Goal: Information Seeking & Learning: Learn about a topic

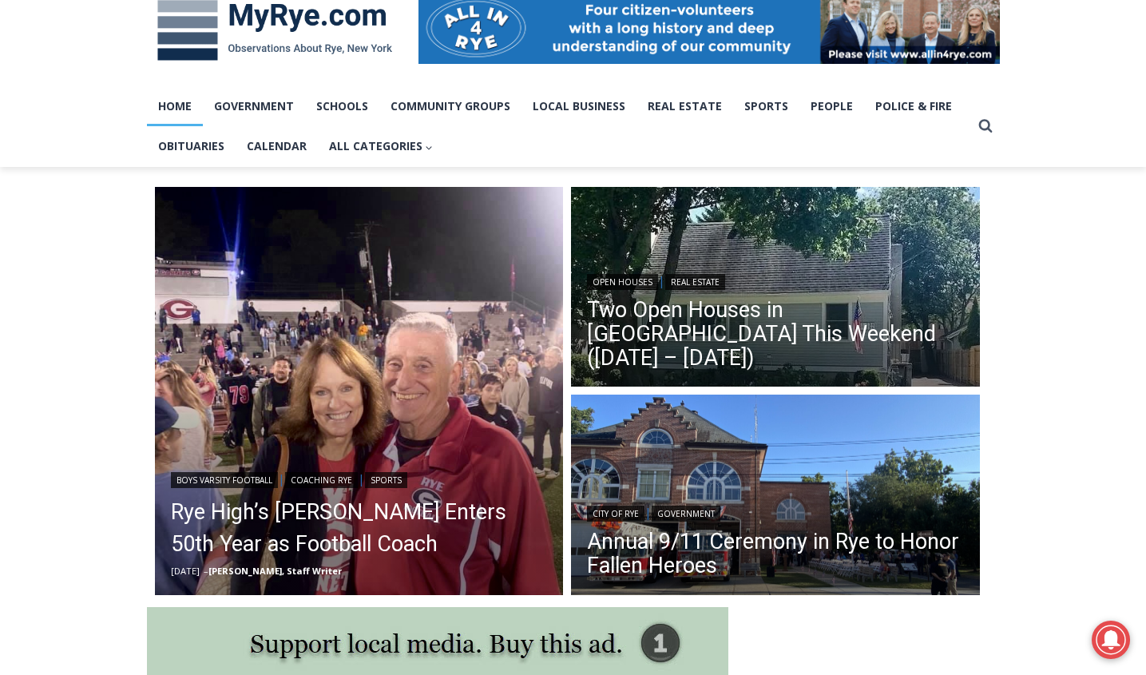
scroll to position [261, 0]
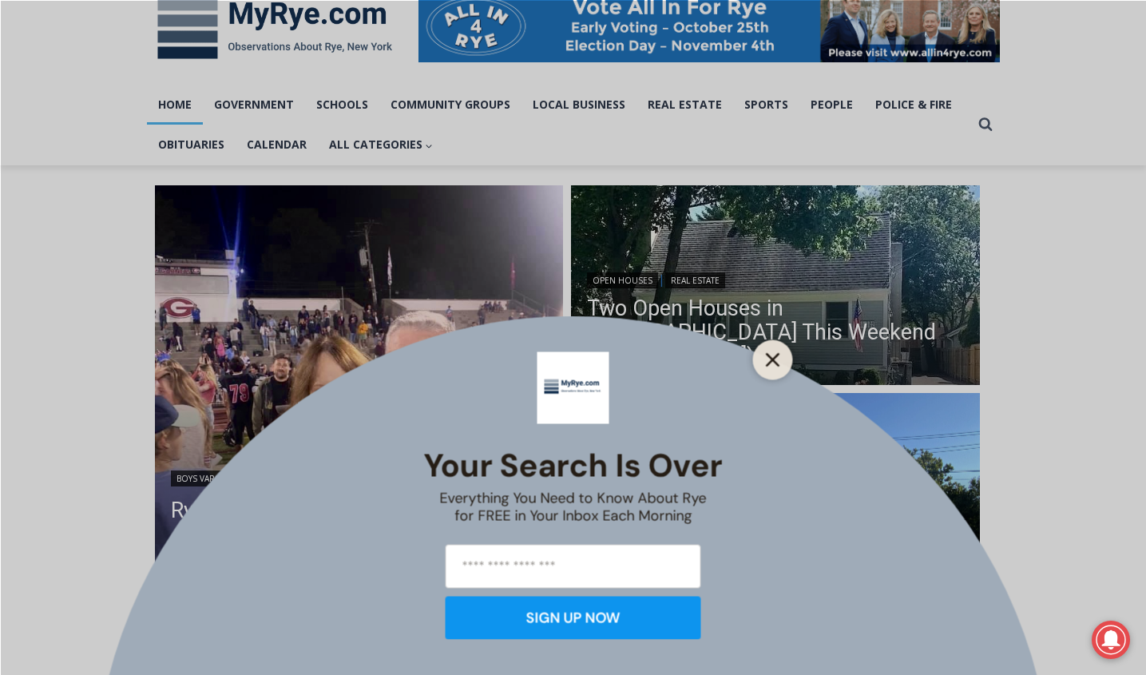
click at [776, 356] on line "Close" at bounding box center [772, 359] width 11 height 11
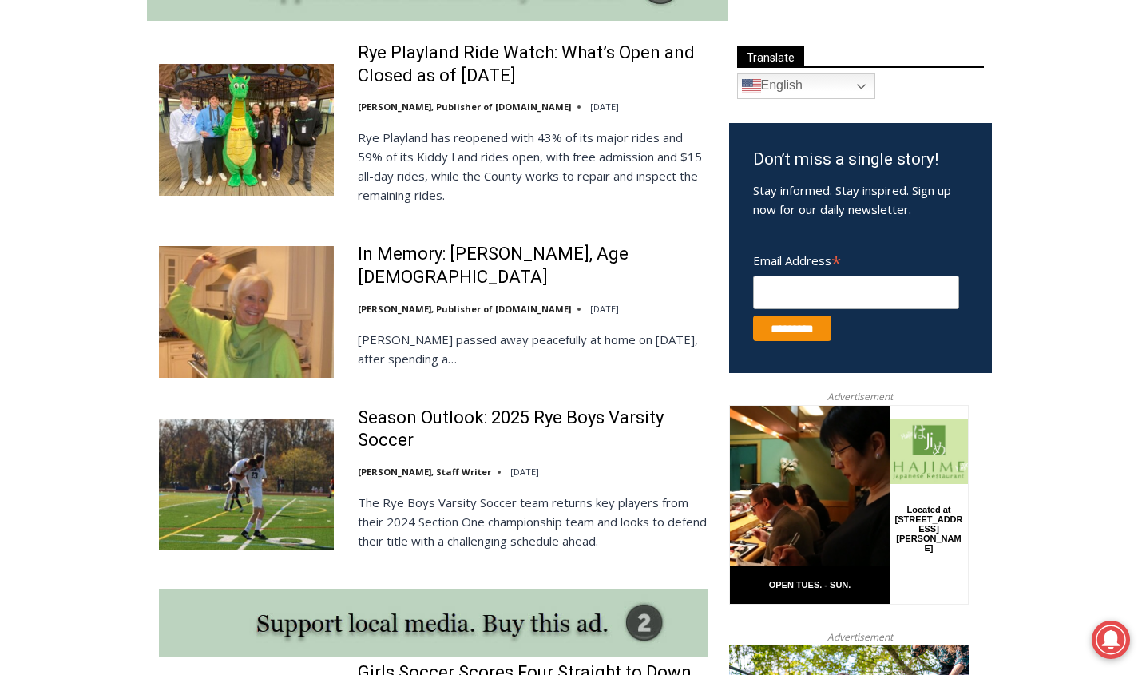
scroll to position [916, 0]
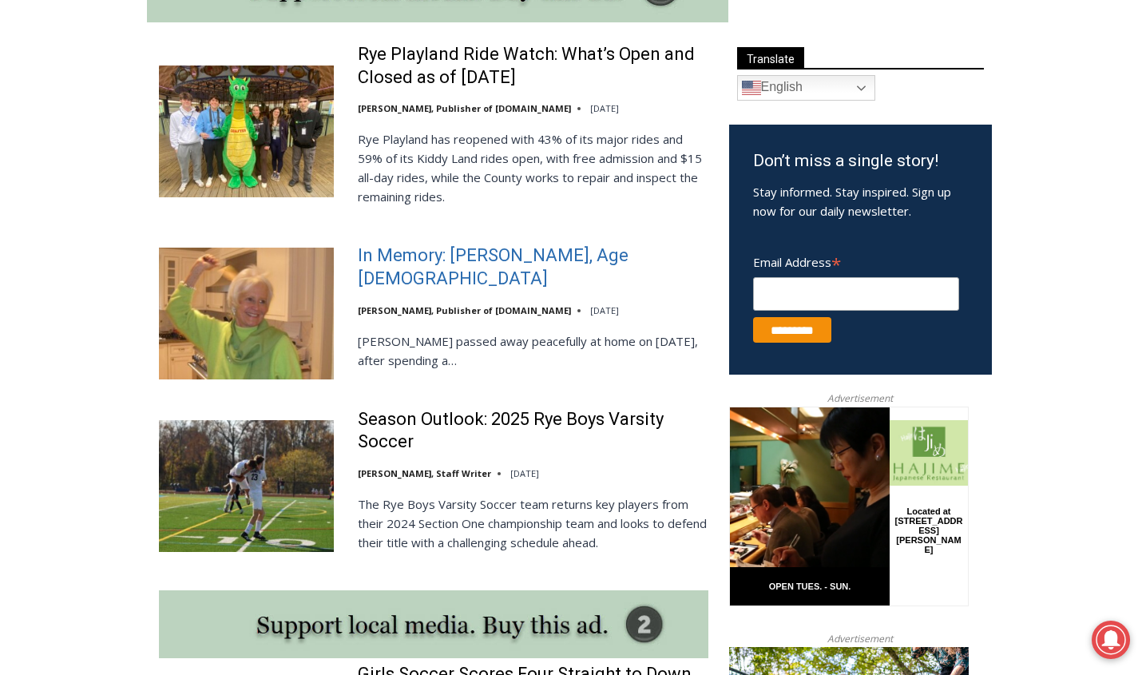
click at [513, 263] on link "In Memory: Barbara de Frondeville, Age 88" at bounding box center [533, 267] width 351 height 46
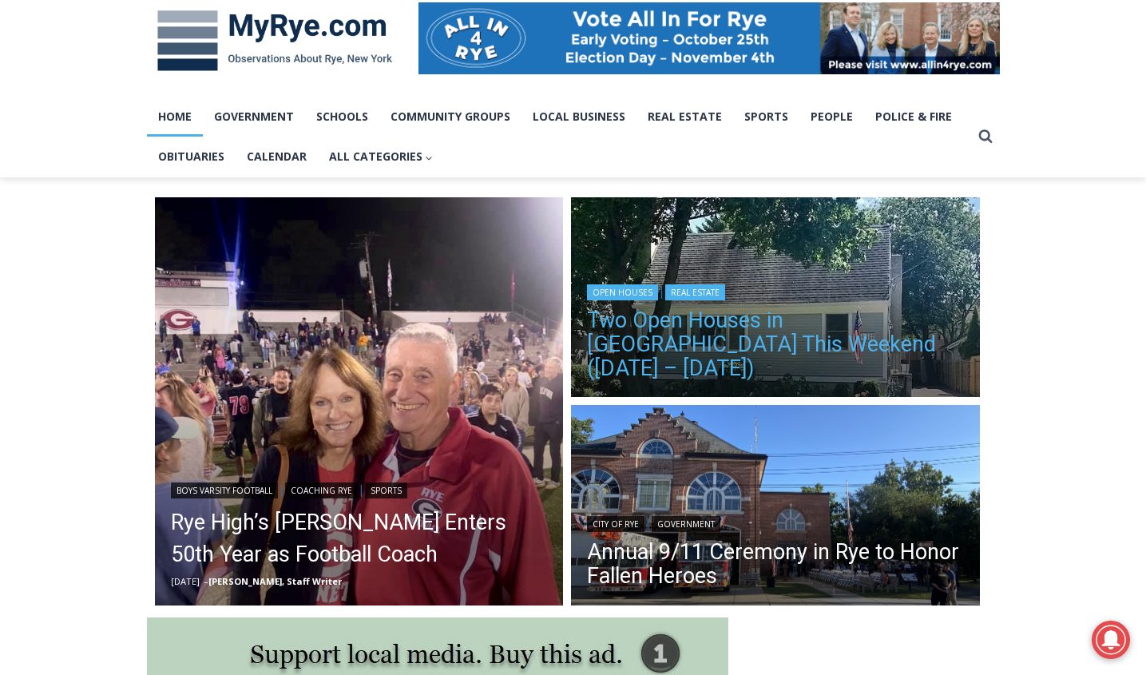
scroll to position [246, 0]
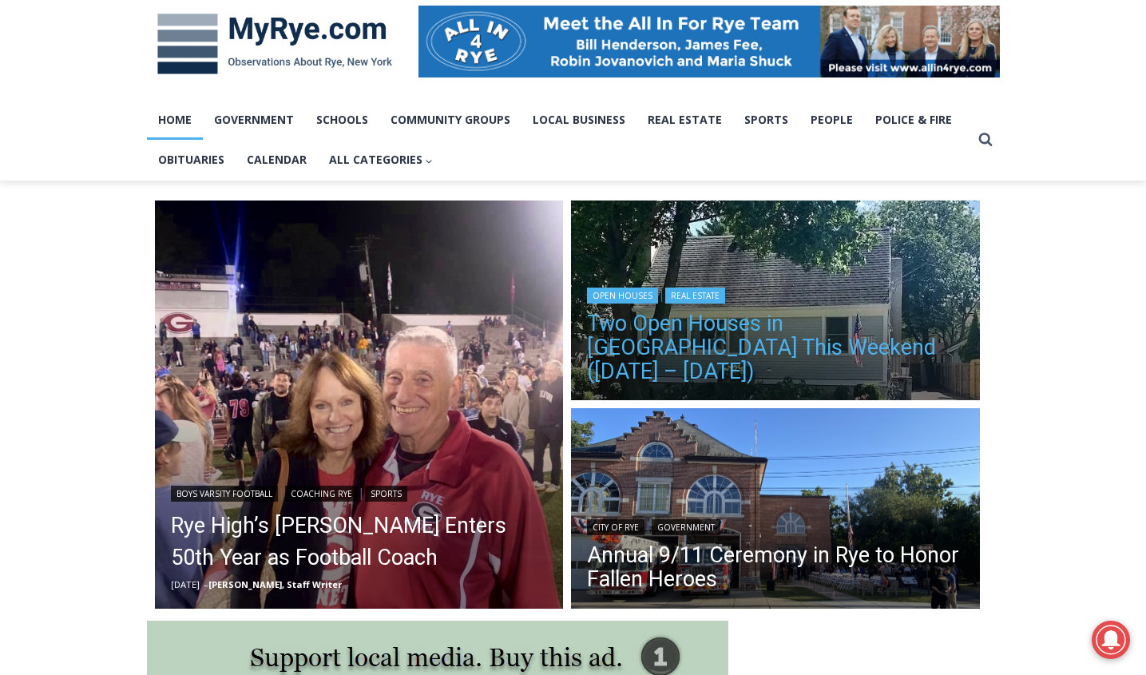
click at [738, 349] on link "Two Open Houses in [GEOGRAPHIC_DATA] This Weekend ([DATE] – [DATE])" at bounding box center [775, 347] width 377 height 72
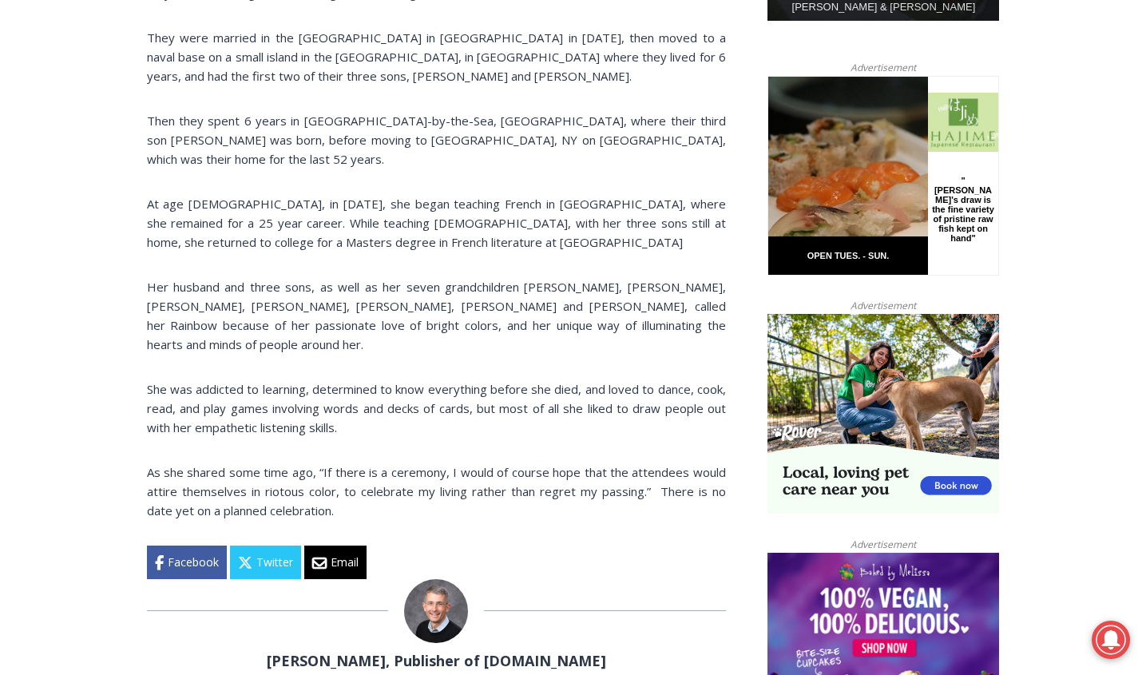
scroll to position [1007, 0]
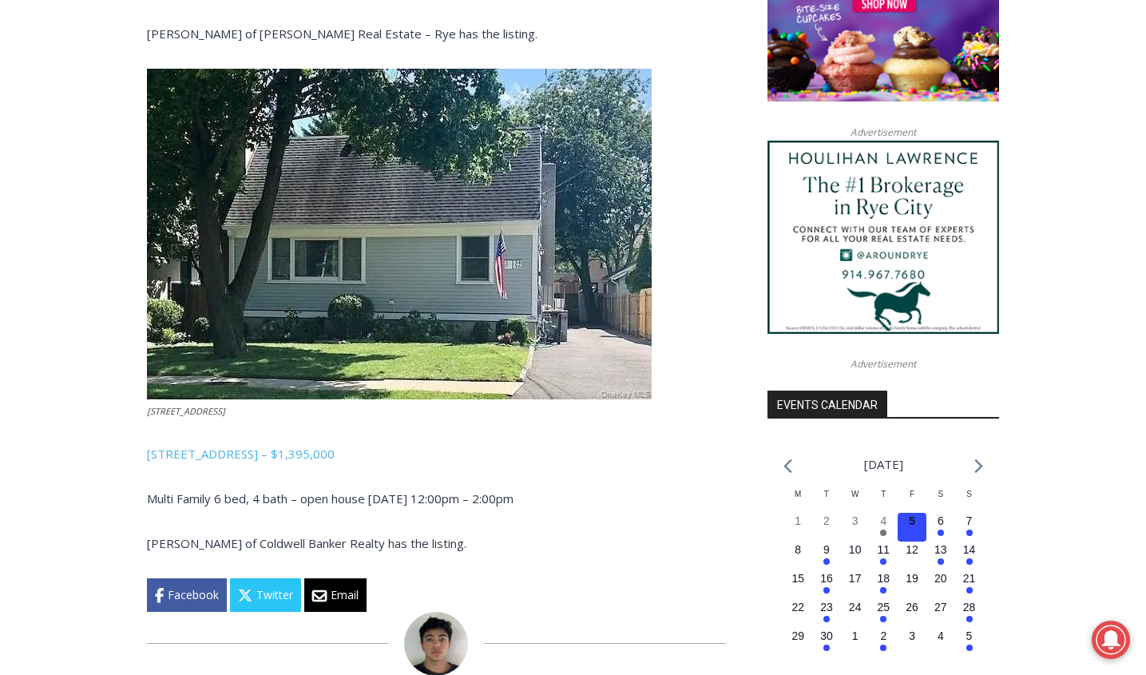
scroll to position [1394, 0]
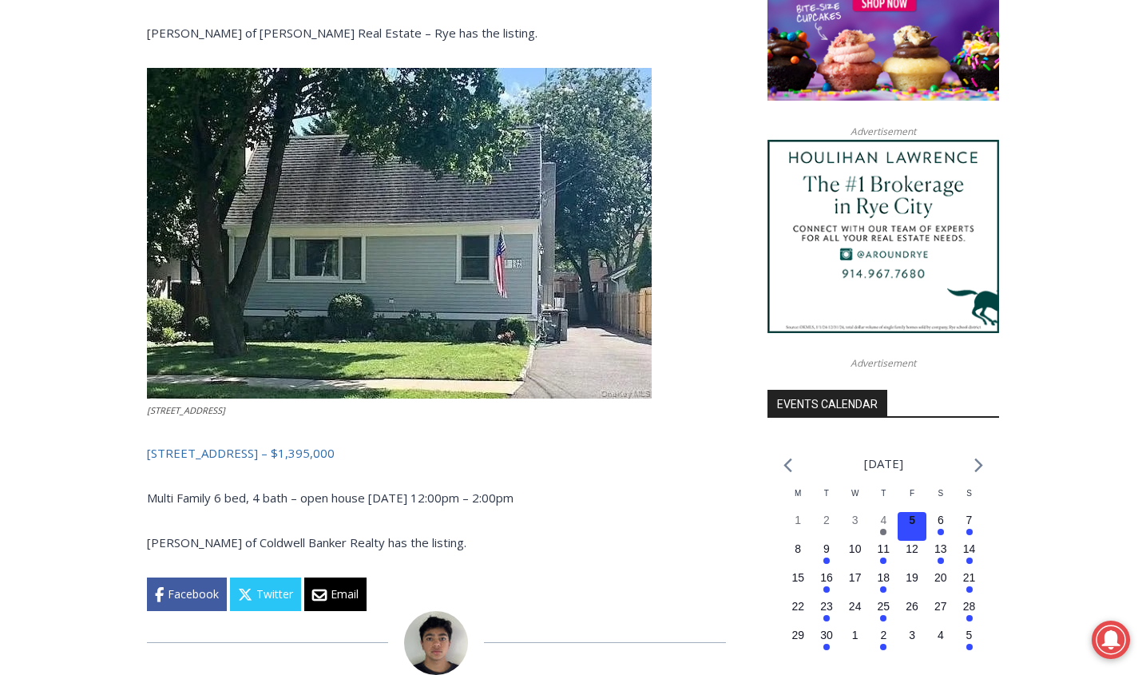
click at [335, 445] on link "[STREET_ADDRESS] – $1,395,000" at bounding box center [241, 453] width 188 height 16
